Goal: Information Seeking & Learning: Learn about a topic

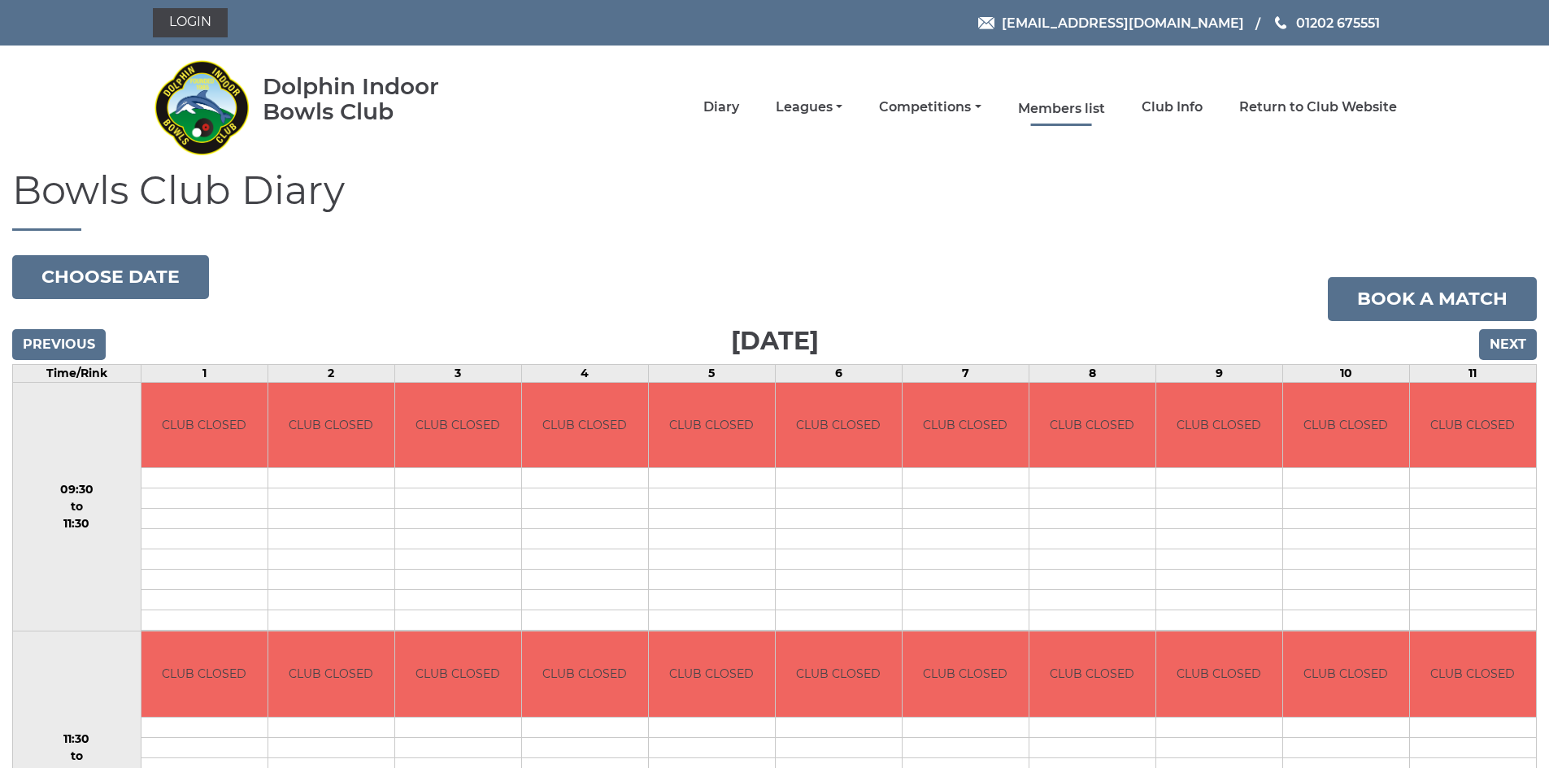
click at [1045, 108] on link "Members list" at bounding box center [1061, 109] width 87 height 18
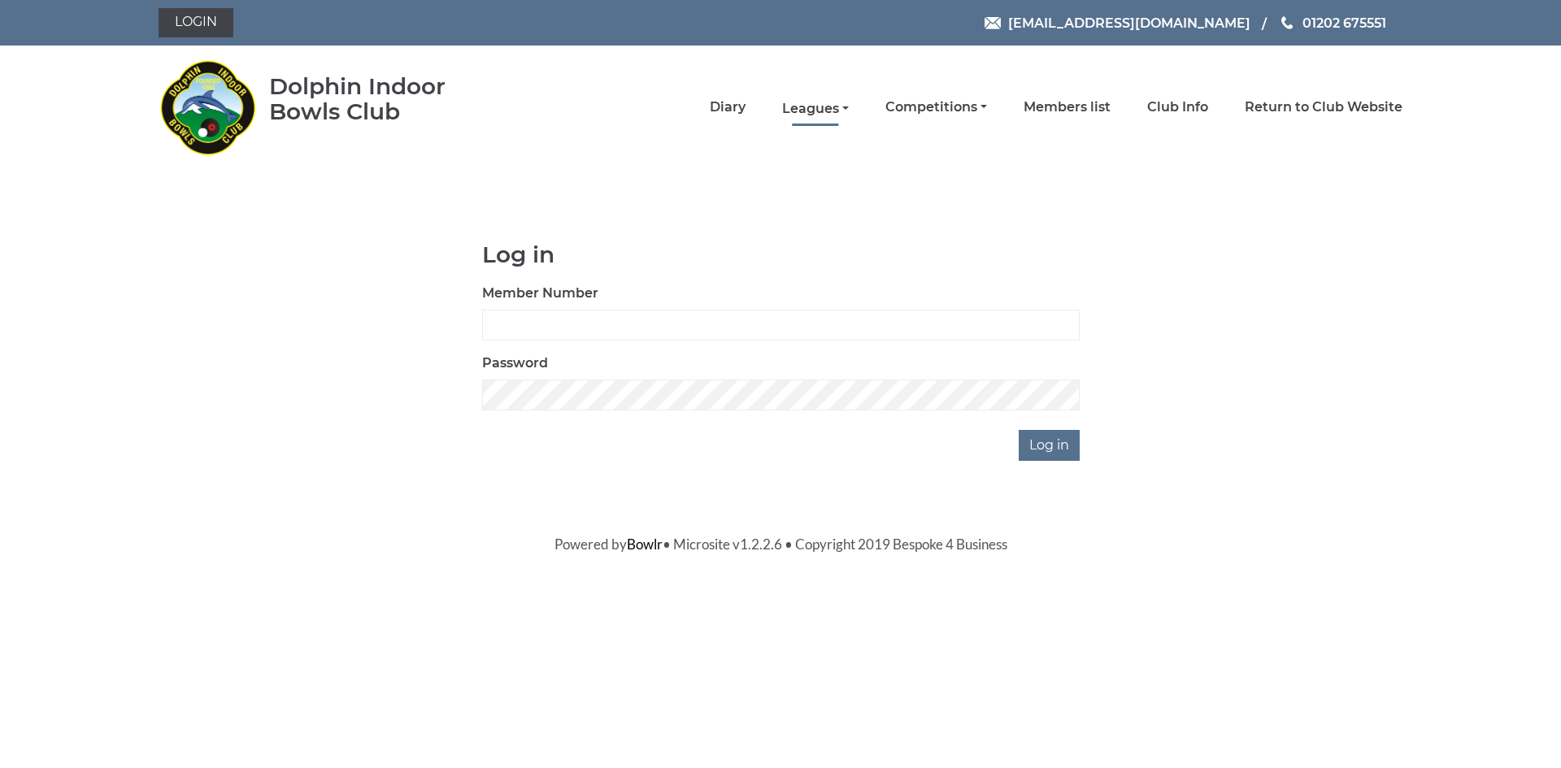
click at [816, 103] on link "Leagues" at bounding box center [815, 109] width 67 height 18
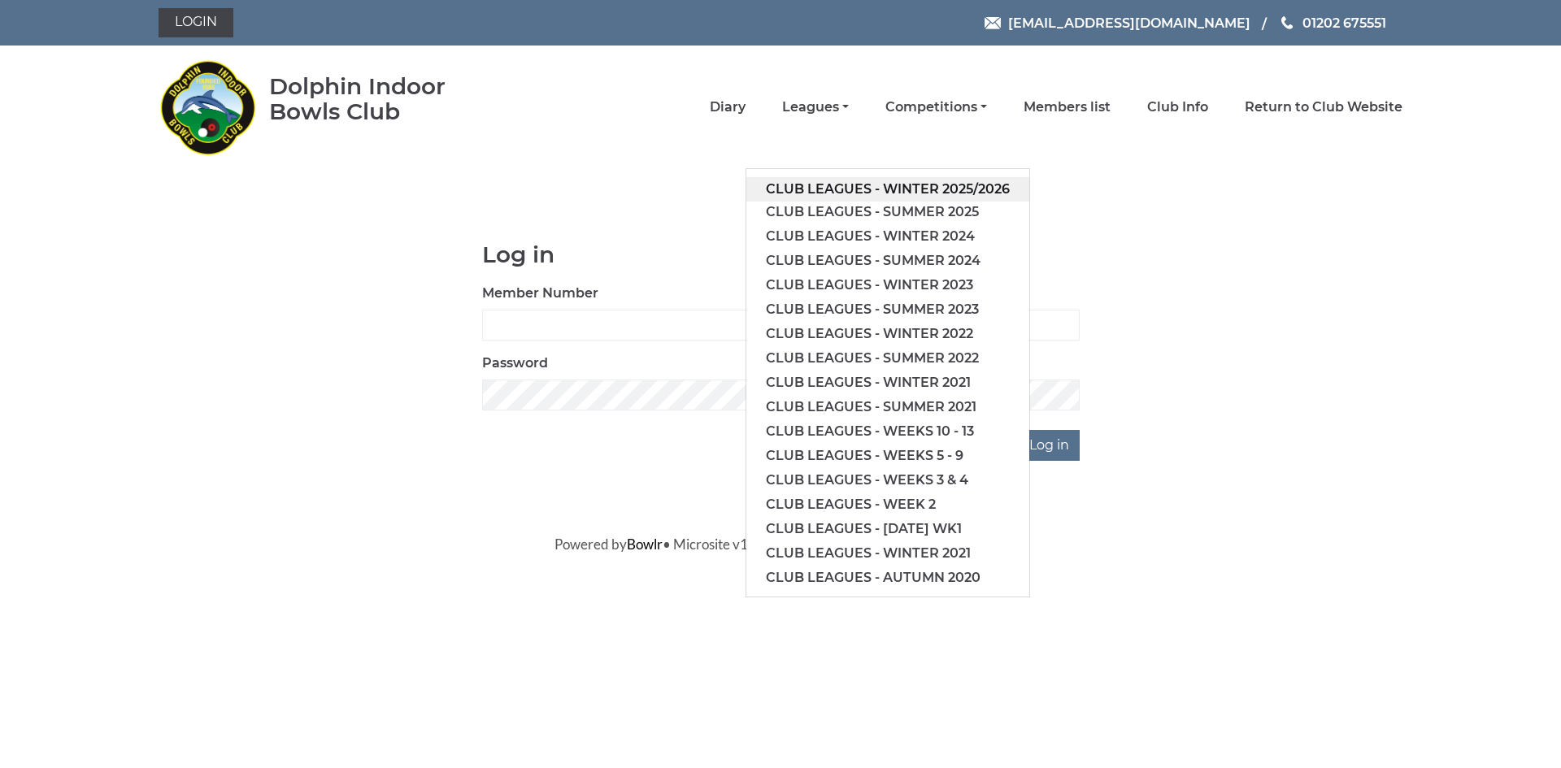
click at [872, 186] on link "Club leagues - Winter 2025/2026" at bounding box center [887, 189] width 283 height 24
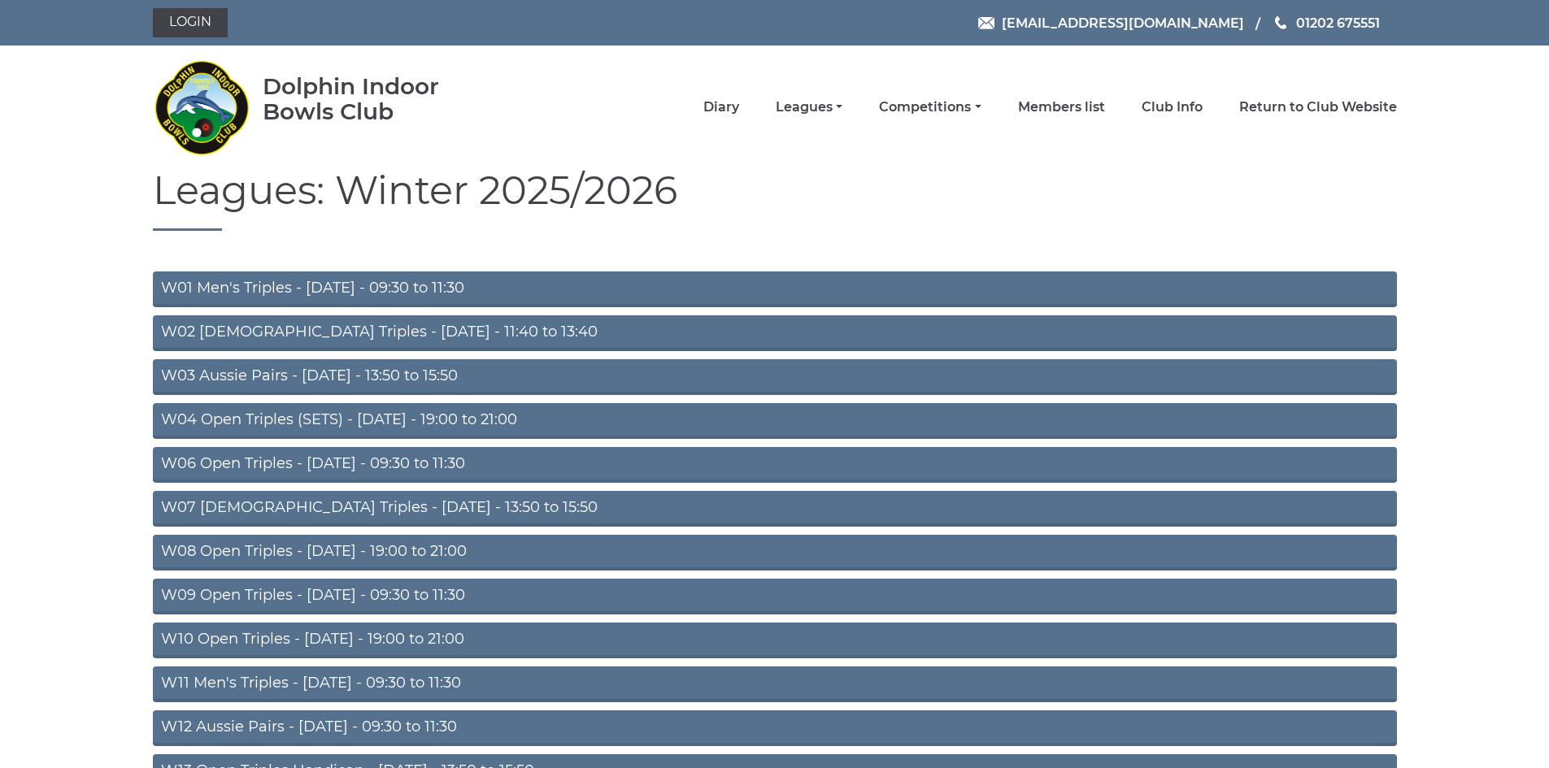
click at [418, 415] on link "W04 Open Triples (SETS) - Monday - 19:00 to 21:00" at bounding box center [775, 421] width 1244 height 36
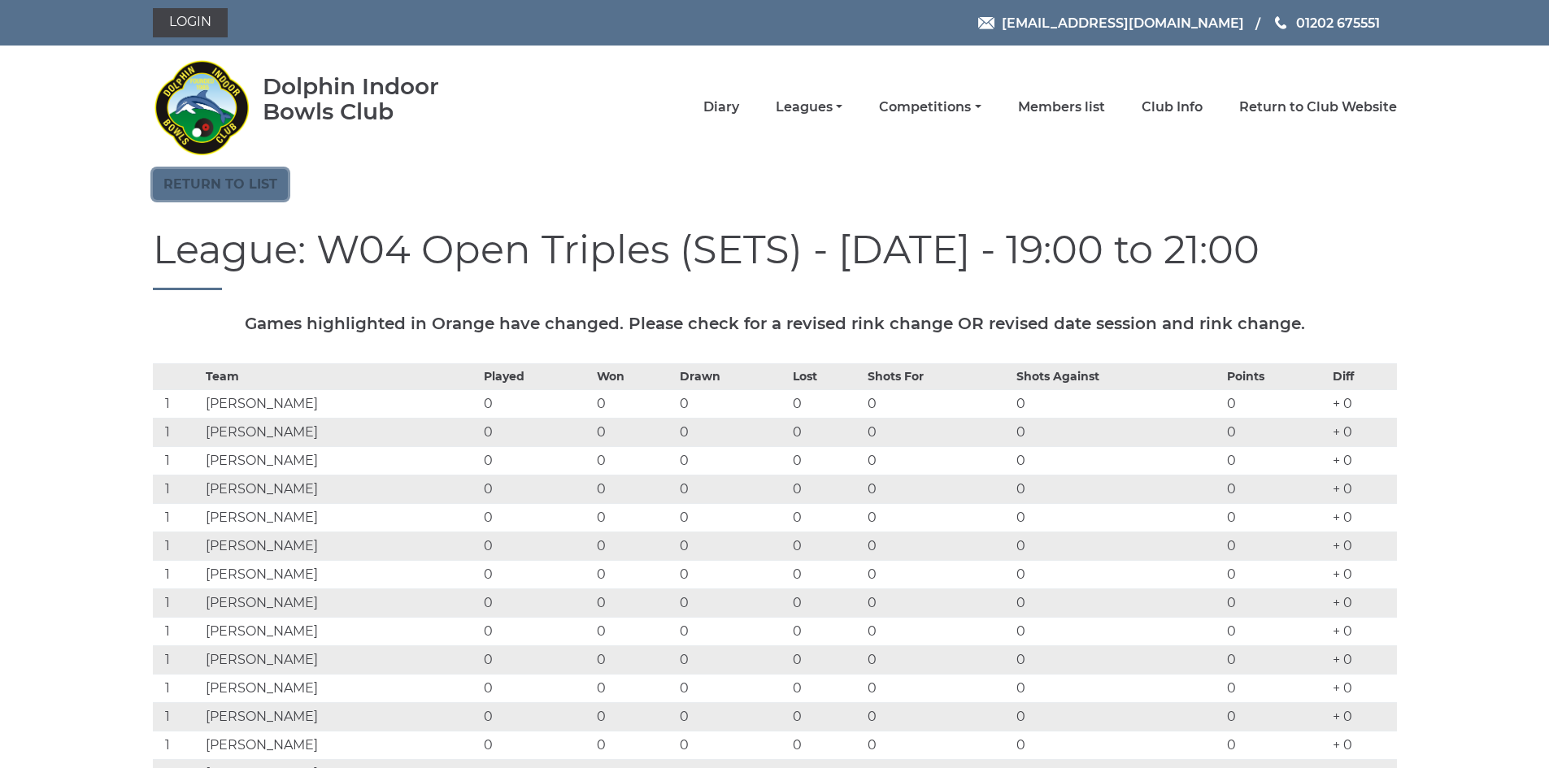
click at [235, 180] on link "Return to list" at bounding box center [220, 184] width 135 height 31
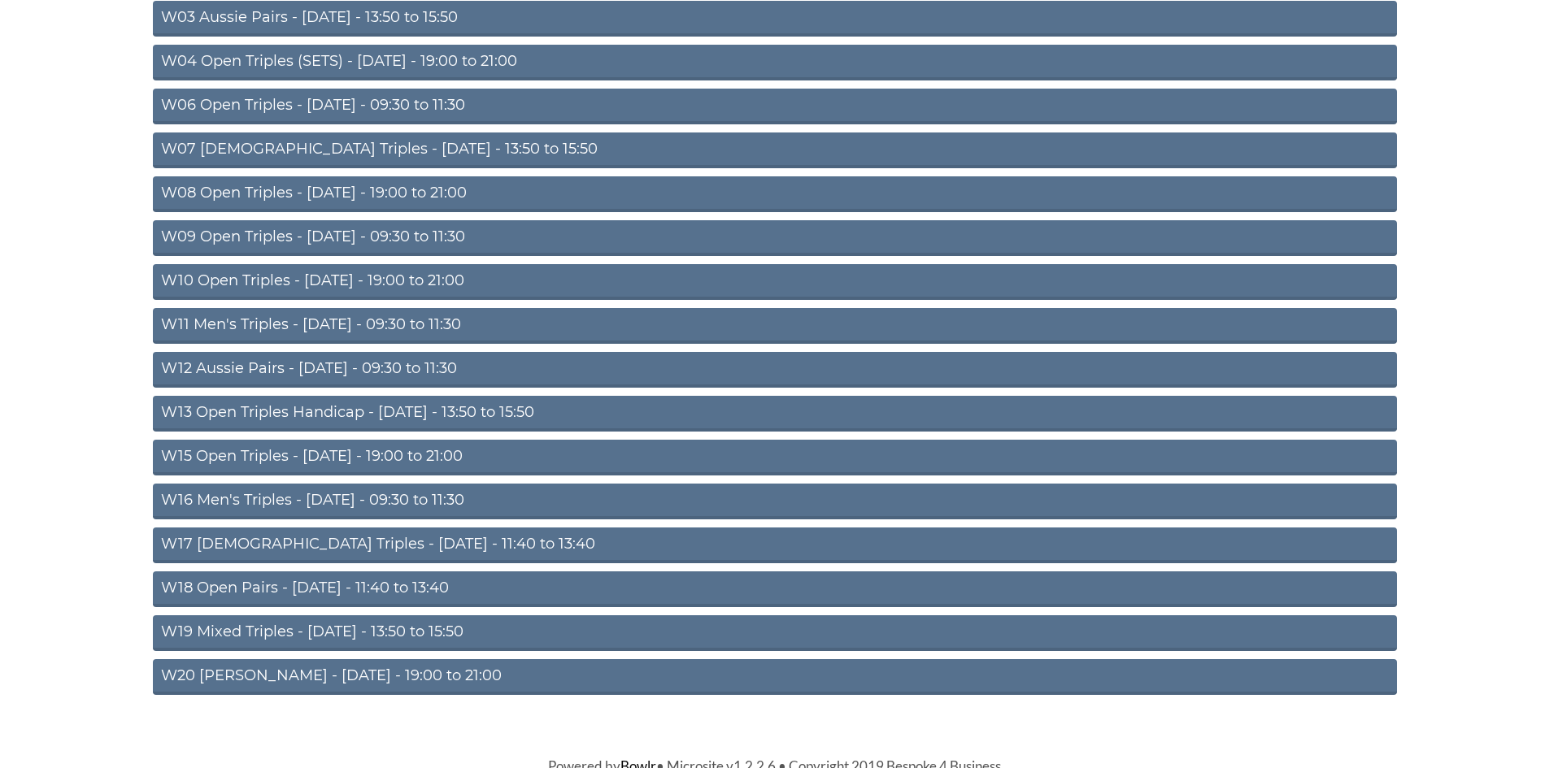
scroll to position [367, 0]
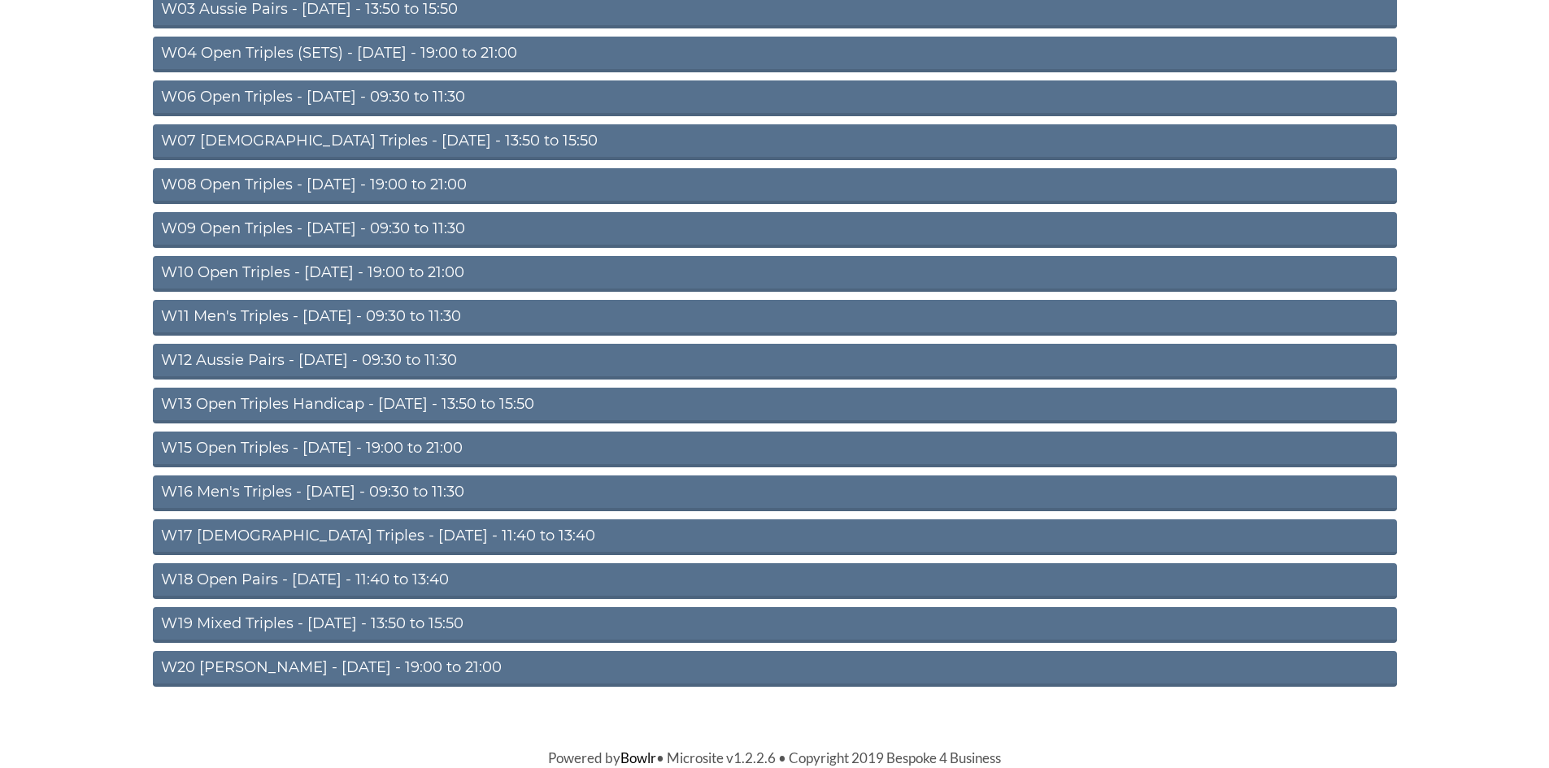
click at [411, 315] on link "W11 Men's Triples - Thursday - 09:30 to 11:30" at bounding box center [775, 318] width 1244 height 36
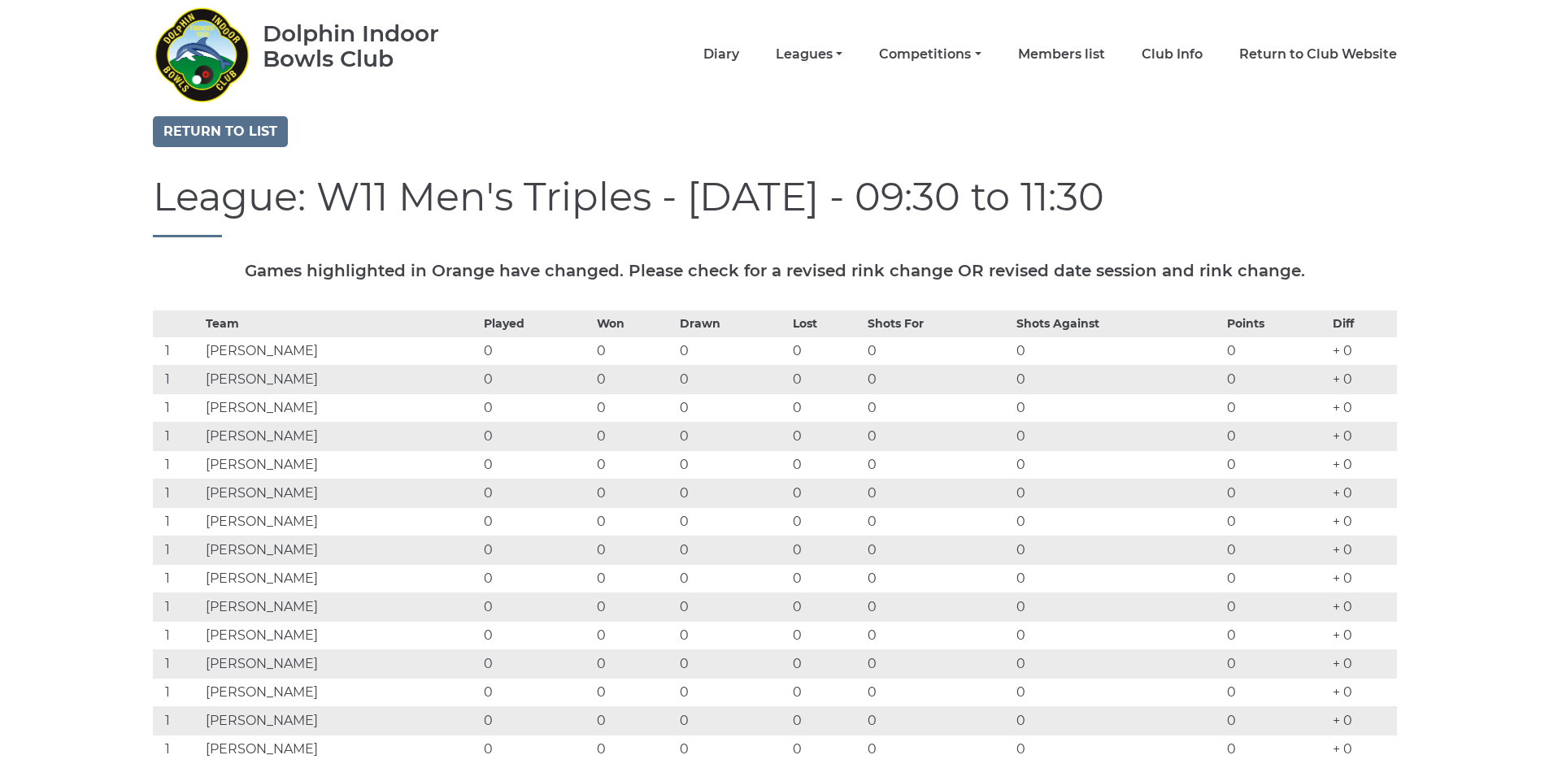
scroll to position [81, 0]
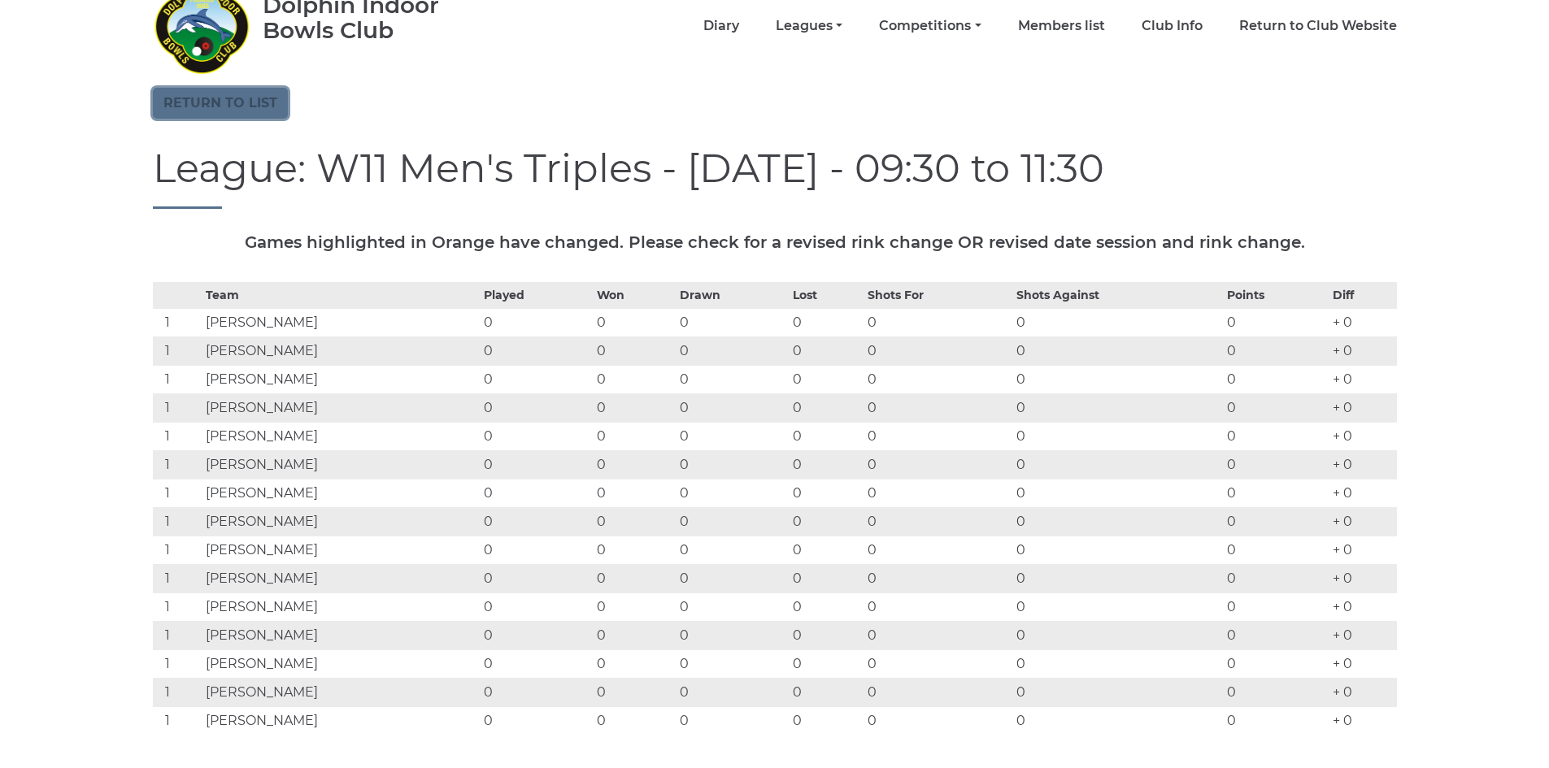
click at [195, 105] on link "Return to list" at bounding box center [220, 103] width 135 height 31
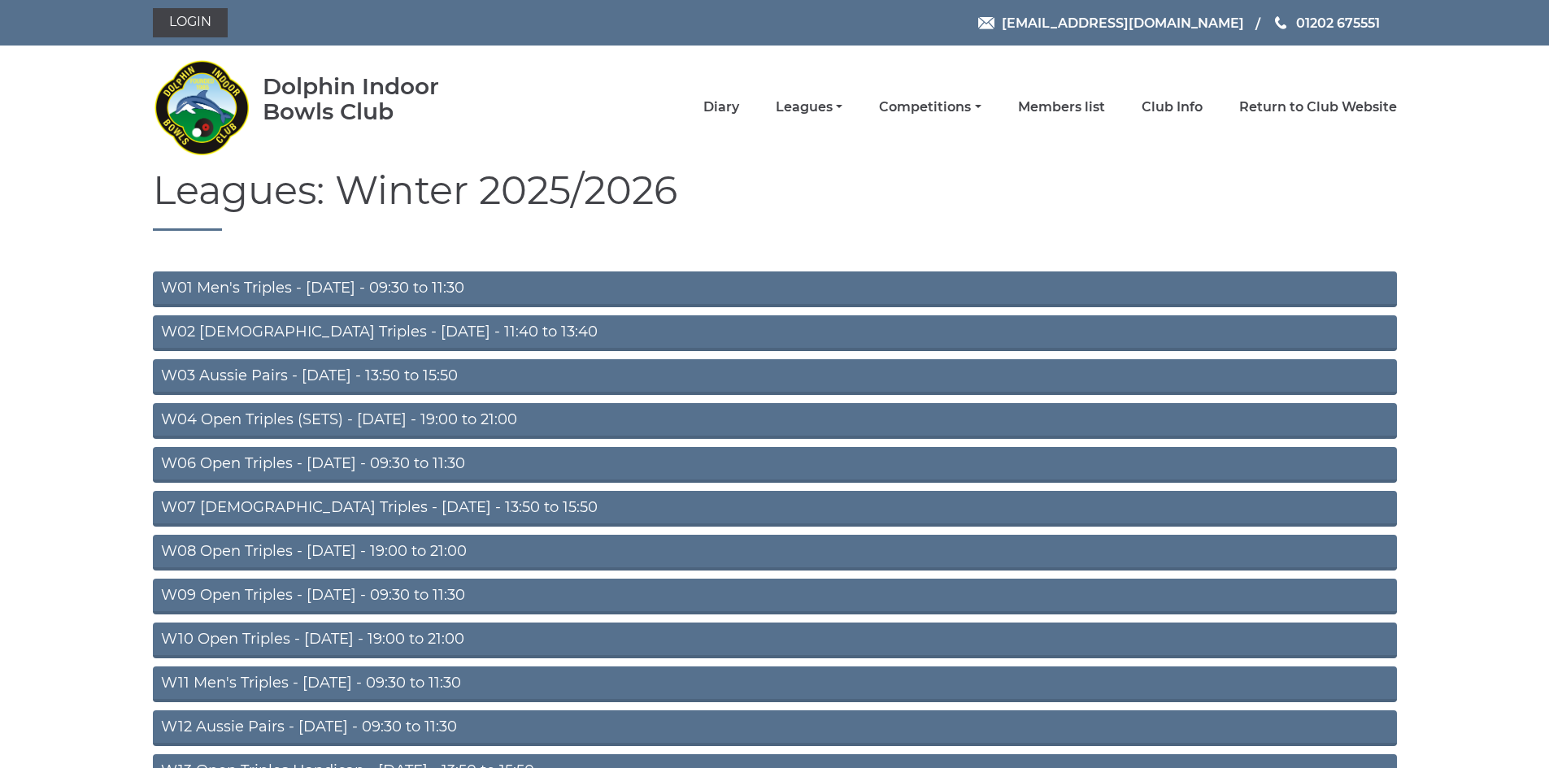
click at [453, 417] on link "W04 Open Triples (SETS) - Monday - 19:00 to 21:00" at bounding box center [775, 421] width 1244 height 36
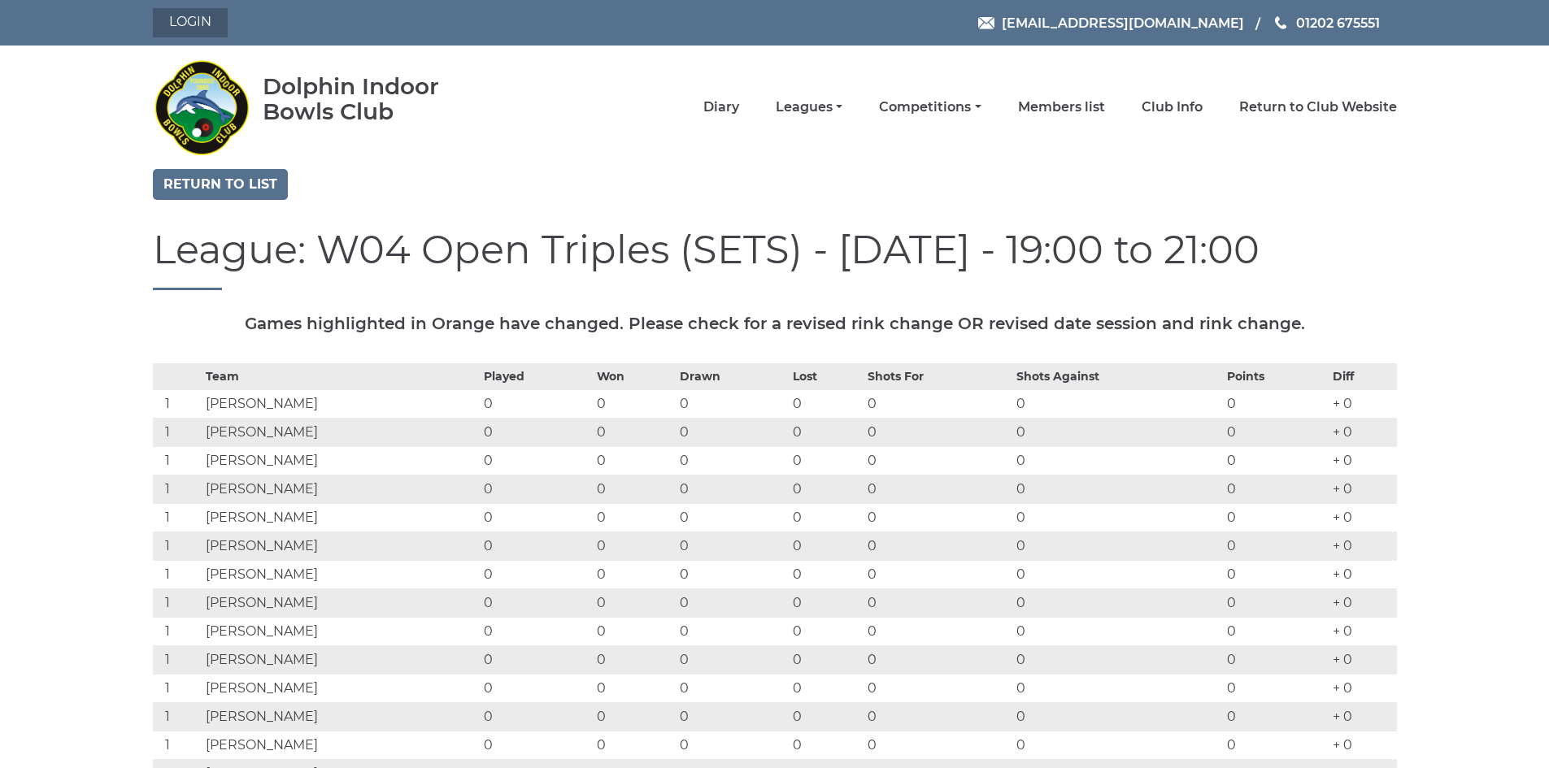
click at [198, 18] on link "Login" at bounding box center [190, 22] width 75 height 29
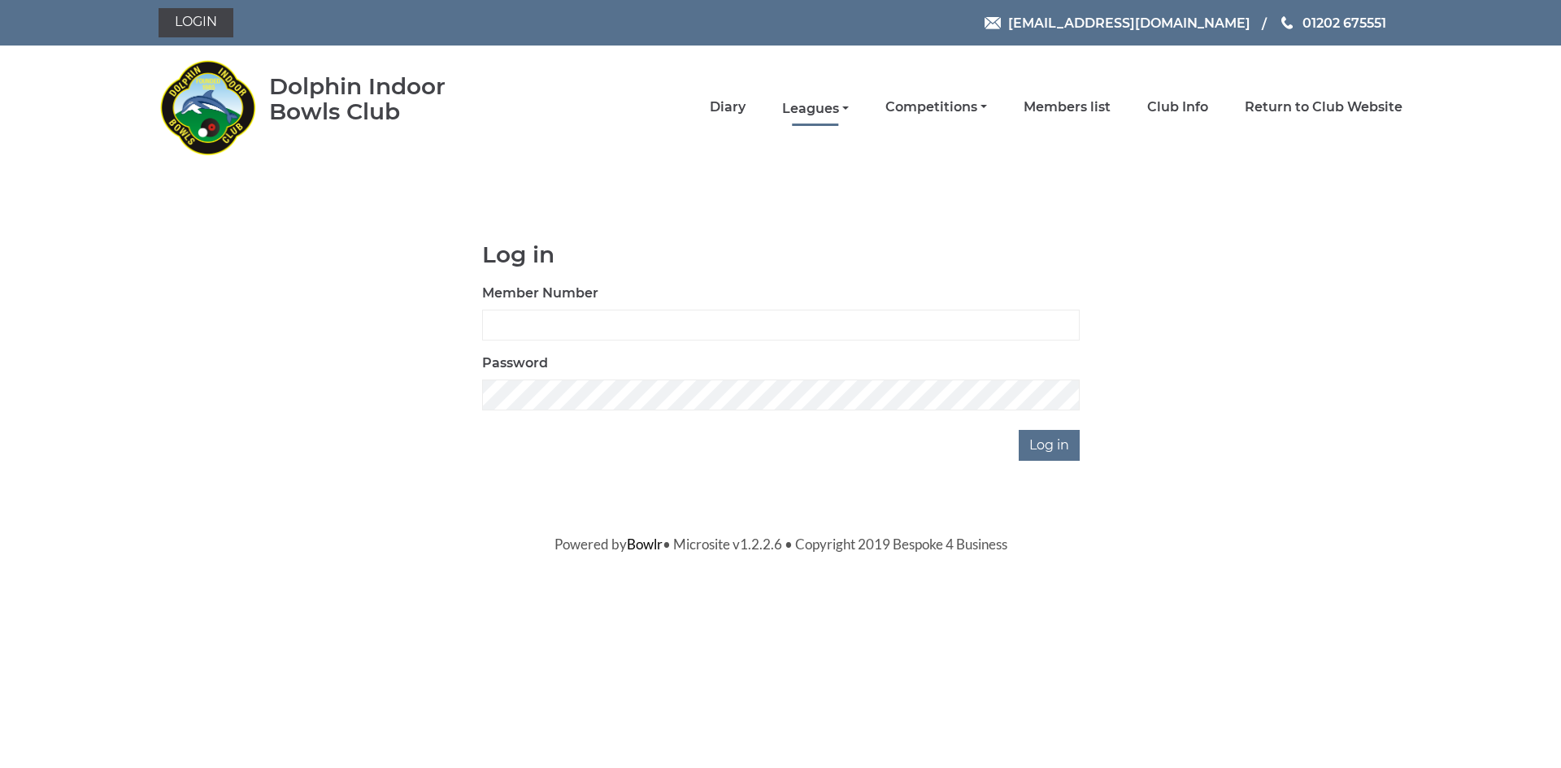
click at [812, 115] on link "Leagues" at bounding box center [815, 109] width 67 height 18
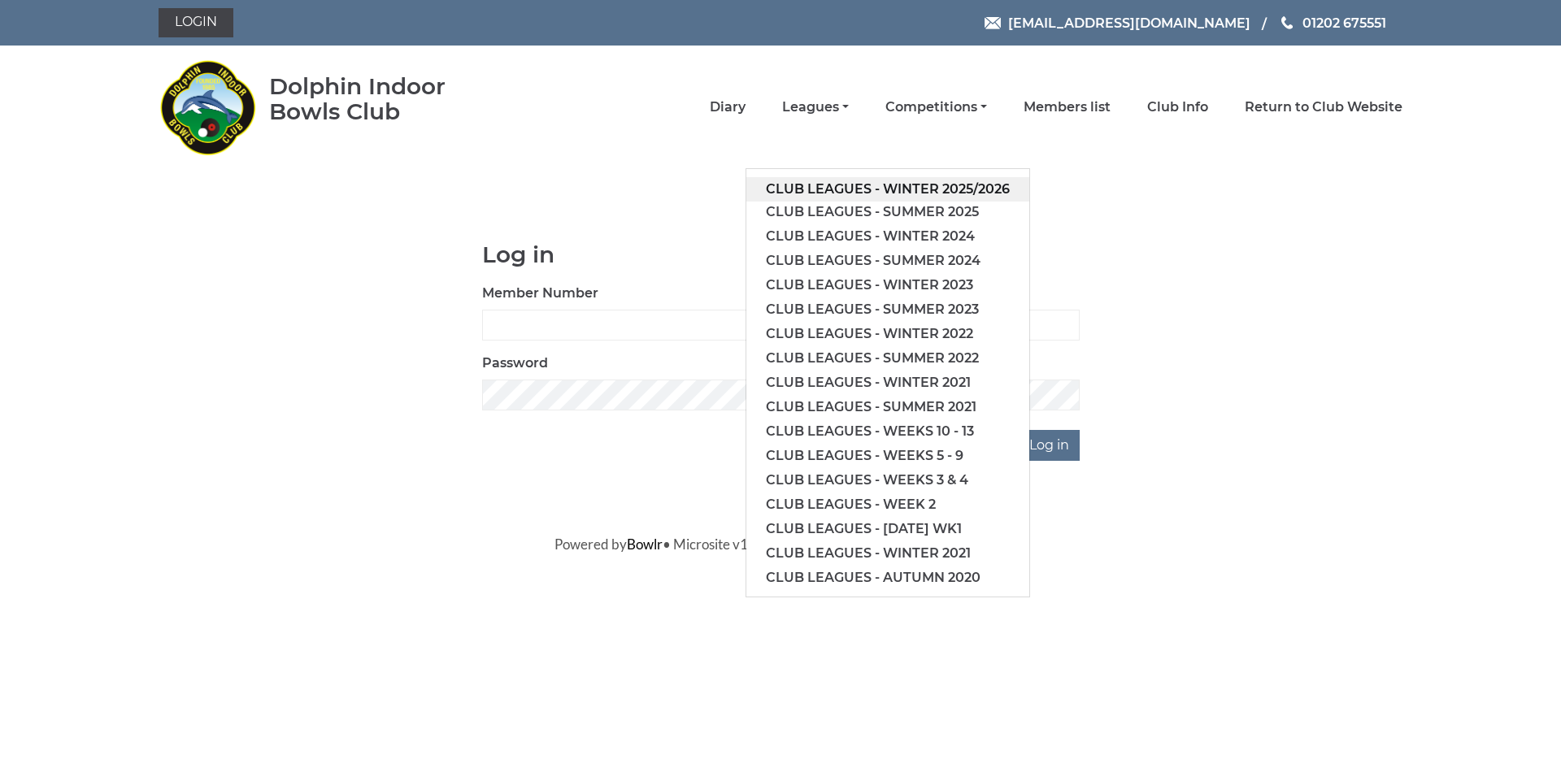
click at [803, 184] on link "Club leagues - Winter 2025/2026" at bounding box center [887, 189] width 283 height 24
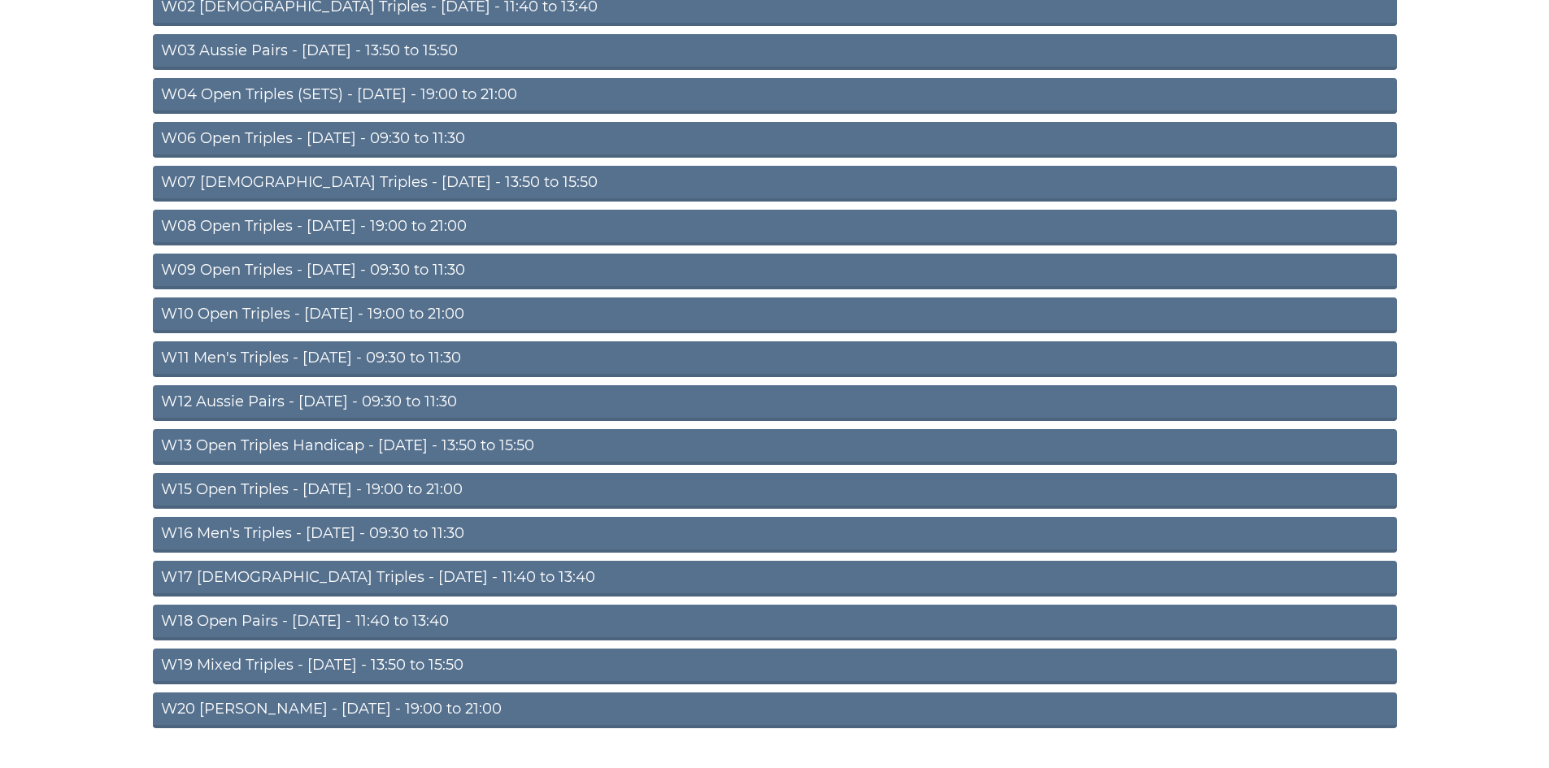
scroll to position [367, 0]
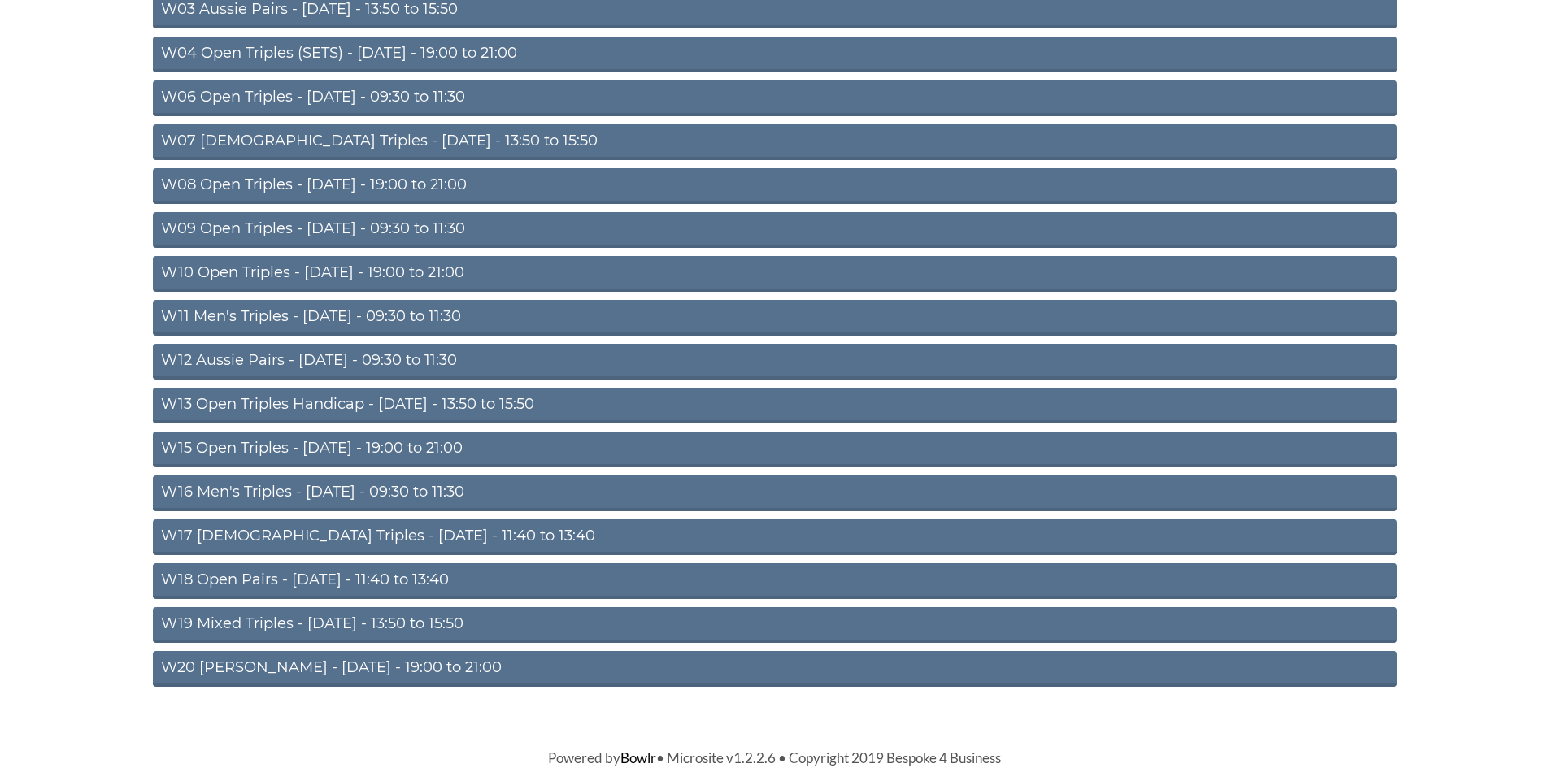
click at [379, 441] on link "W15 Open Triples - [DATE] - 19:00 to 21:00" at bounding box center [775, 450] width 1244 height 36
